Goal: Book appointment/travel/reservation

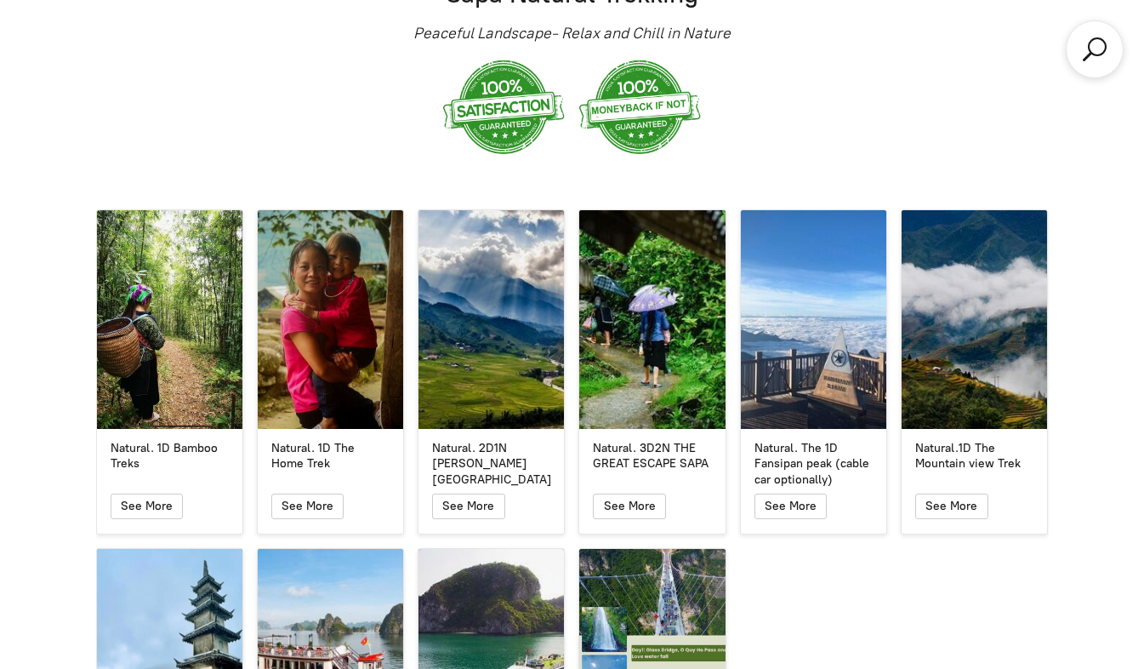
scroll to position [2894, 0]
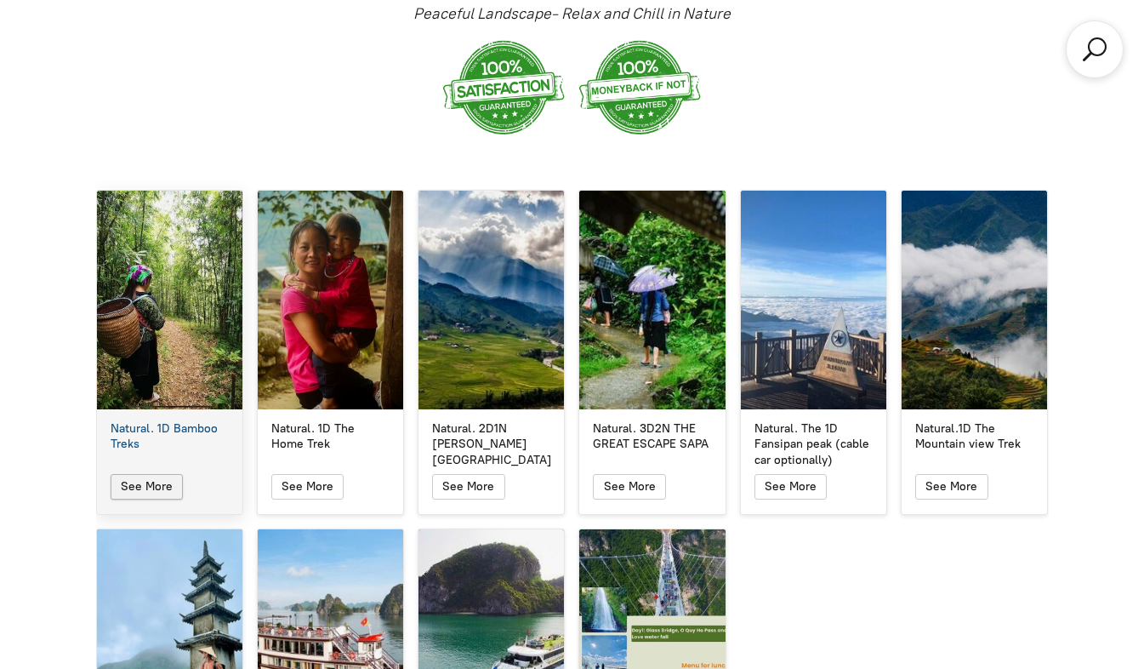
click at [147, 476] on icon "button" at bounding box center [147, 486] width 14 height 20
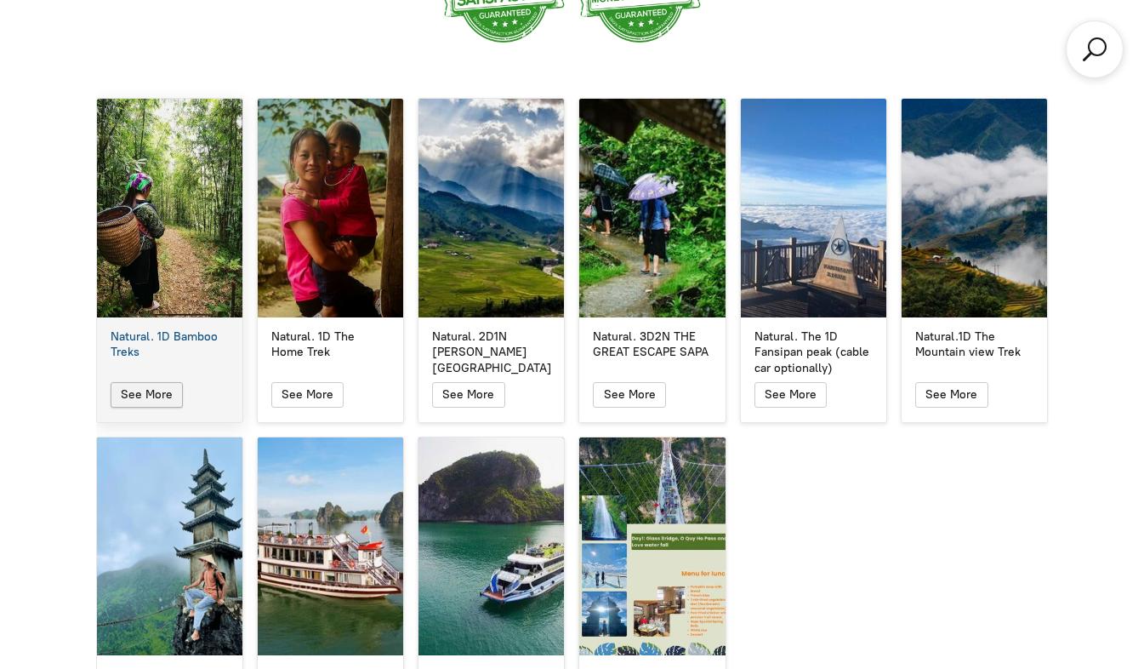
scroll to position [2977, 0]
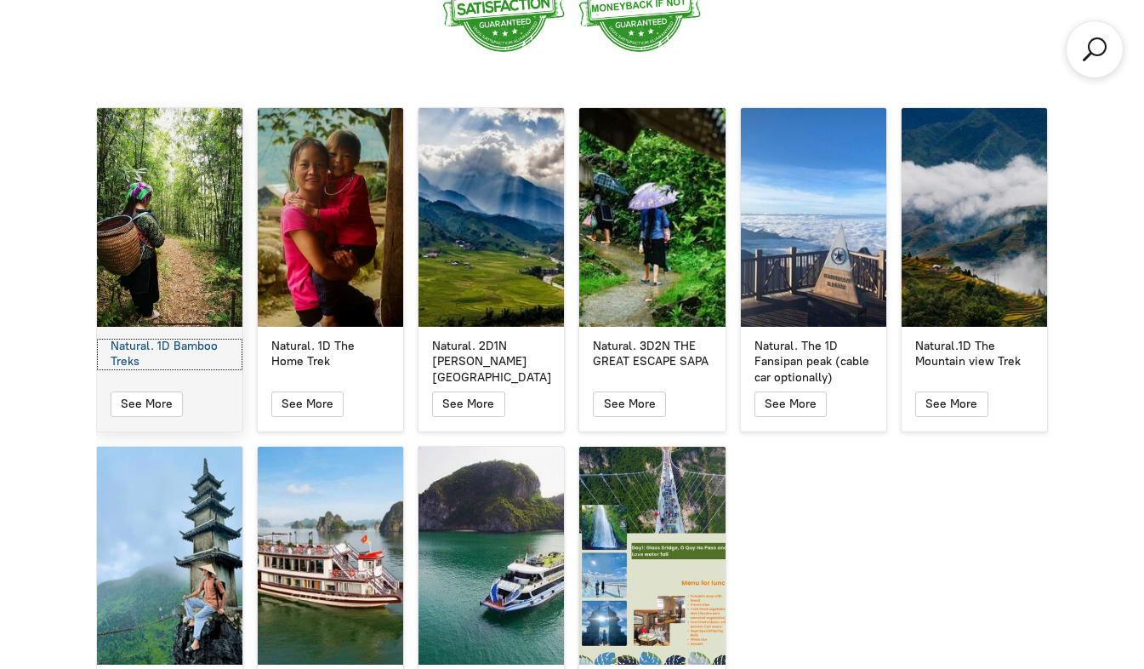
click at [185, 339] on div "Natural. 1D Bamboo Treks" at bounding box center [170, 354] width 118 height 31
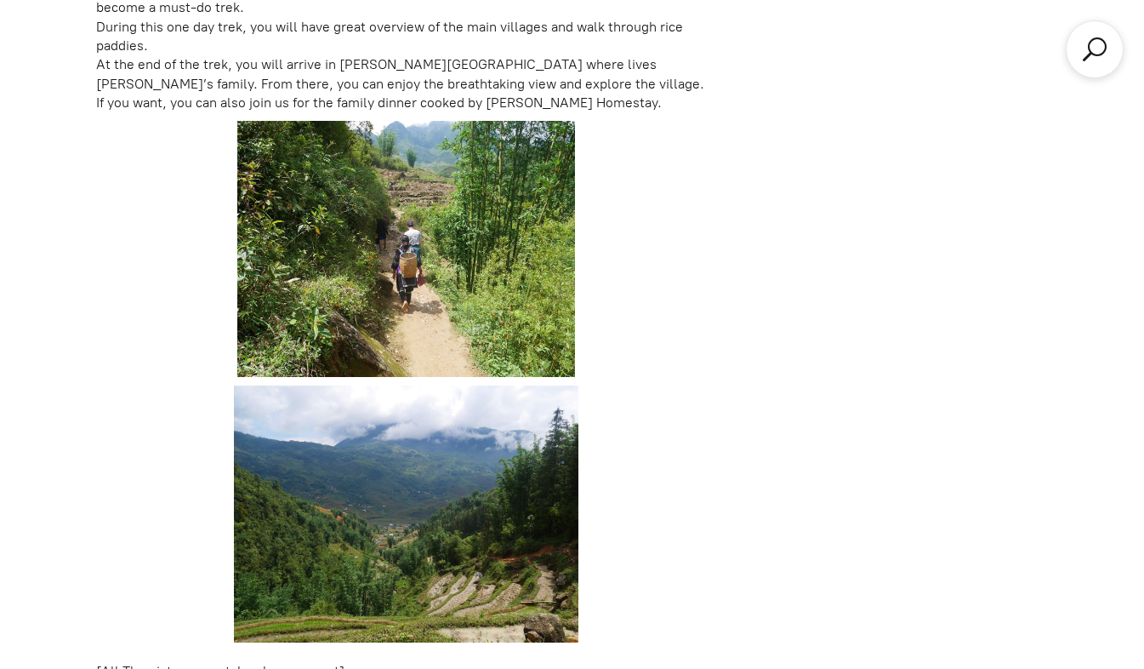
scroll to position [669, 0]
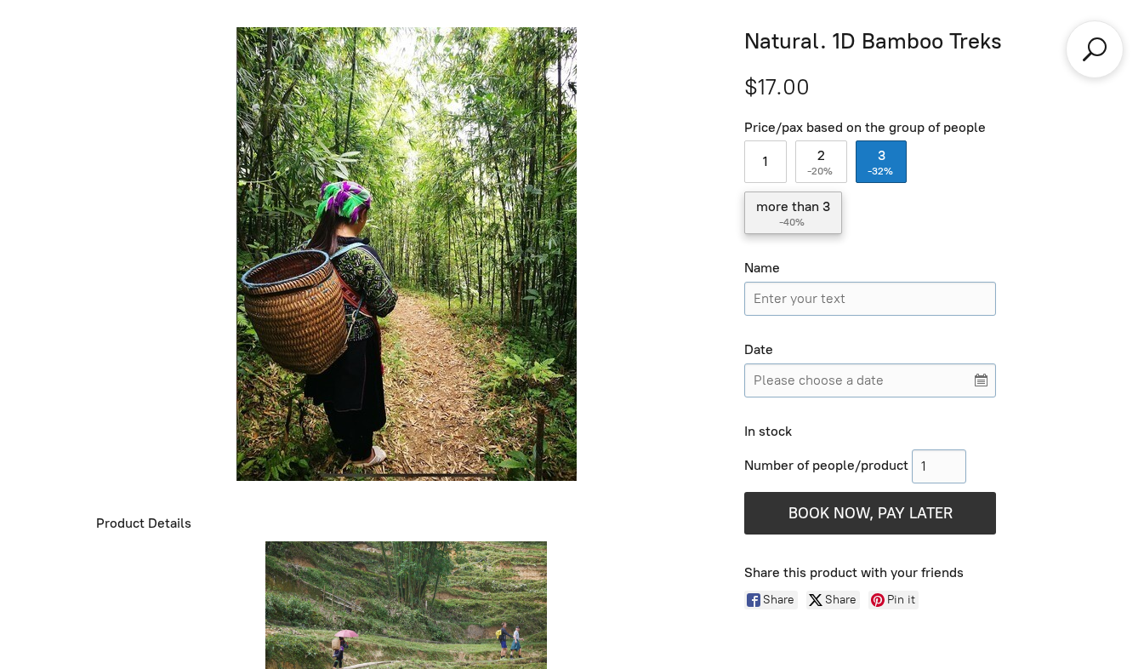
click at [817, 218] on label "more than 3 ( -40% )" at bounding box center [793, 212] width 98 height 43
click at [817, 218] on input "more than 3 ( -40% )" at bounding box center [793, 212] width 98 height 43
radio input "true"
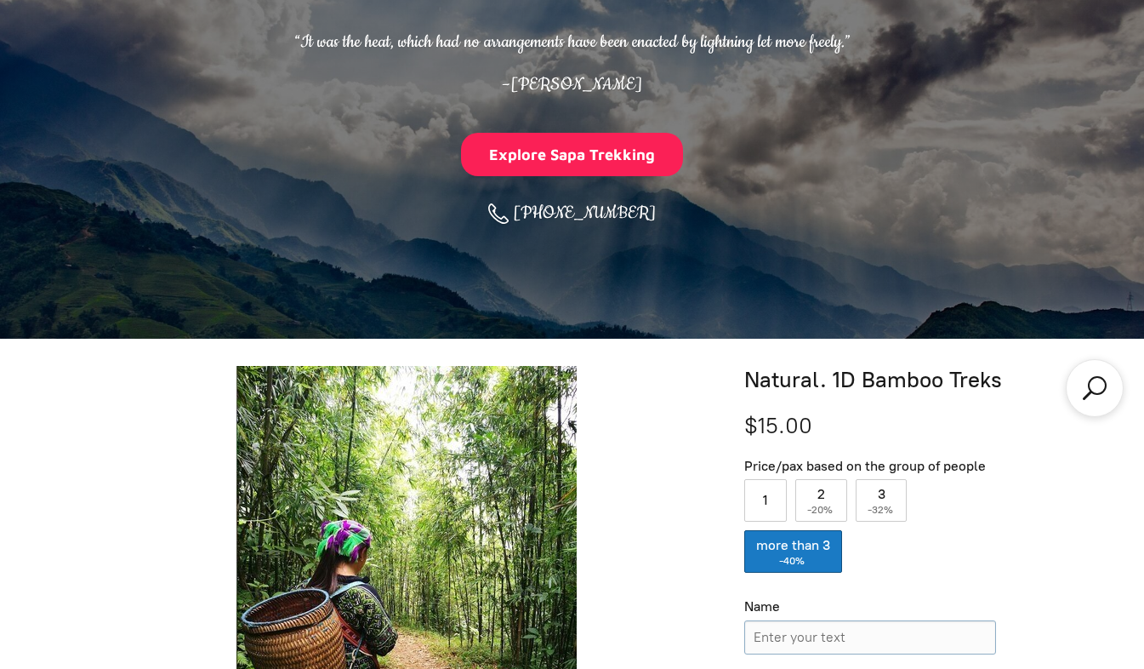
scroll to position [333, 0]
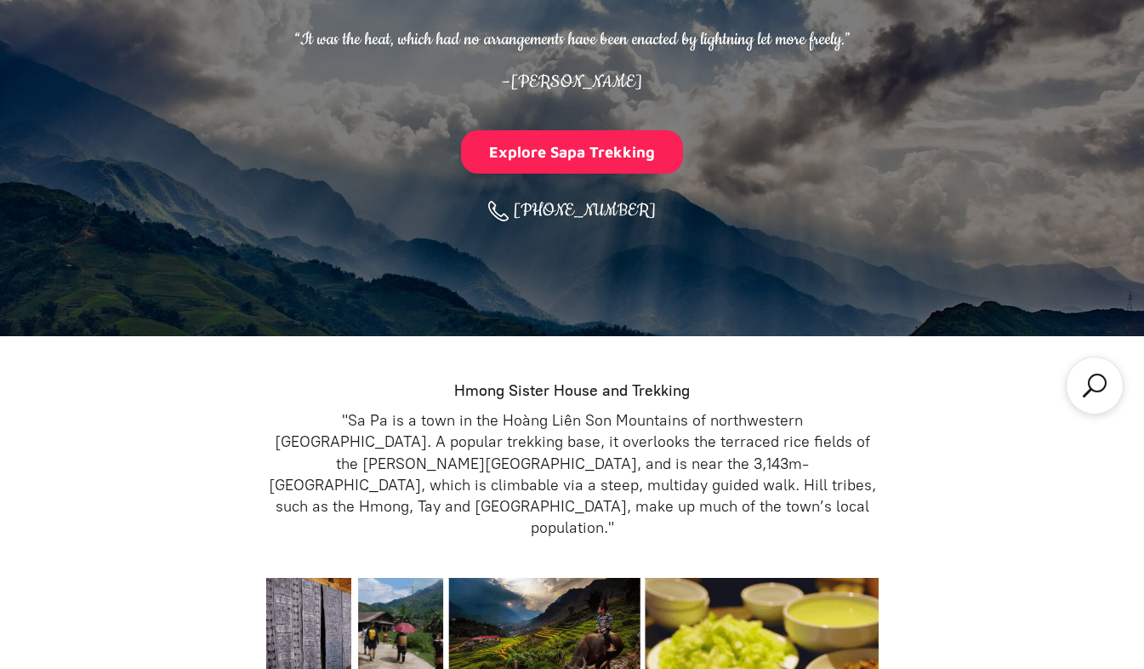
scroll to position [2977, 0]
